Goal: Check status: Check status

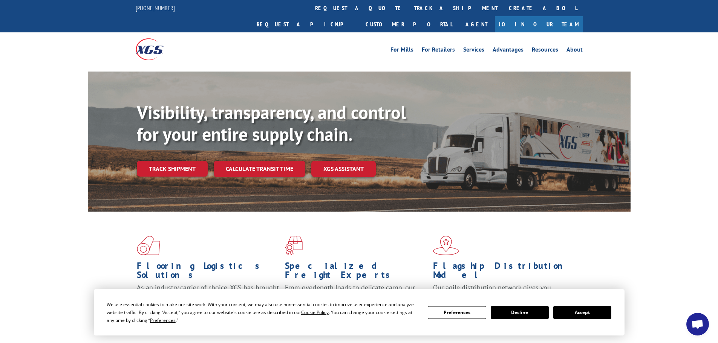
click at [589, 315] on button "Accept" at bounding box center [582, 312] width 58 height 13
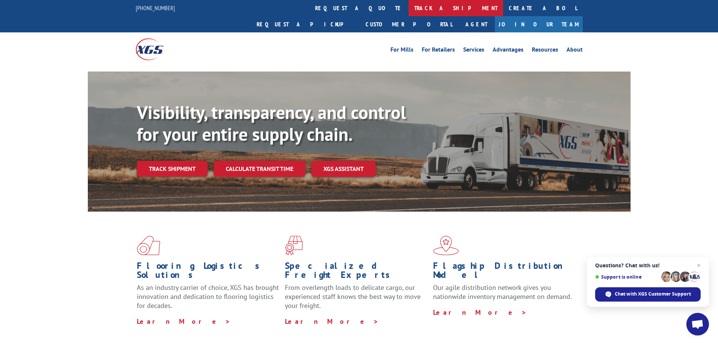
click at [408, 12] on link "track a shipment" at bounding box center [455, 8] width 95 height 16
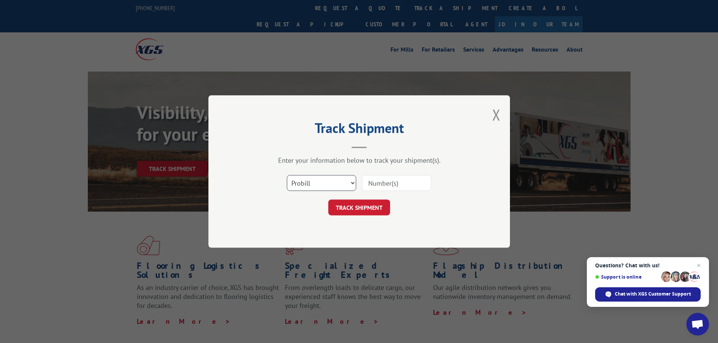
click at [330, 184] on select "Select category... Probill BOL PO" at bounding box center [321, 183] width 69 height 16
select select "bol"
click at [287, 175] on select "Select category... Probill BOL PO" at bounding box center [321, 183] width 69 height 16
click at [389, 179] on input at bounding box center [396, 183] width 69 height 16
paste input "5549146"
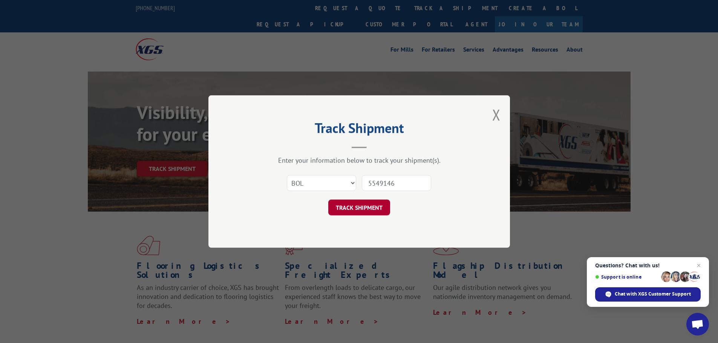
type input "5549146"
click at [365, 202] on button "TRACK SHIPMENT" at bounding box center [359, 208] width 62 height 16
